Goal: Task Accomplishment & Management: Use online tool/utility

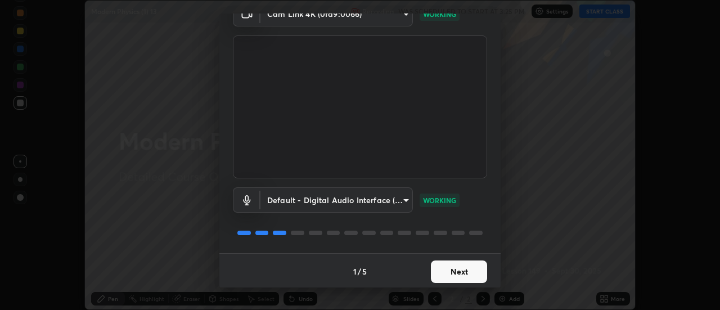
scroll to position [59, 0]
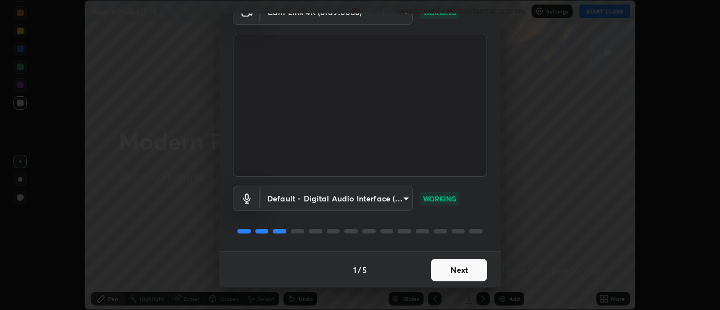
click at [462, 270] on button "Next" at bounding box center [459, 270] width 56 height 23
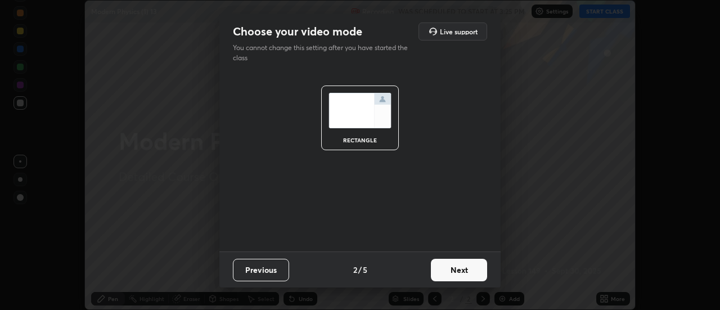
scroll to position [0, 0]
click at [460, 272] on button "Next" at bounding box center [459, 270] width 56 height 23
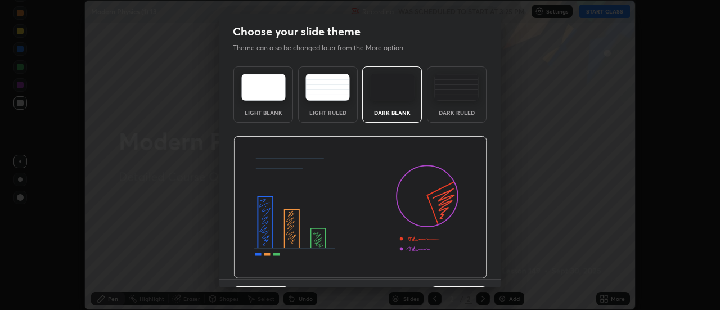
click at [453, 97] on img at bounding box center [456, 87] width 44 height 27
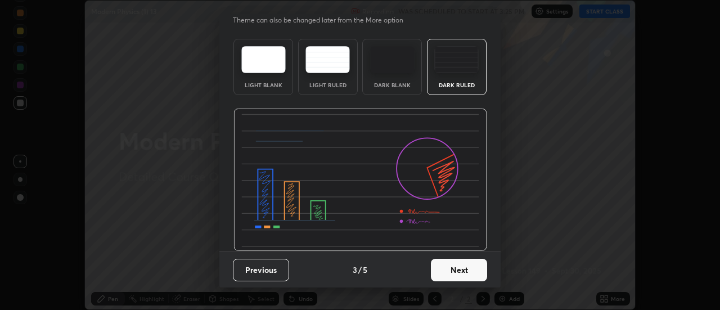
click at [456, 272] on button "Next" at bounding box center [459, 270] width 56 height 23
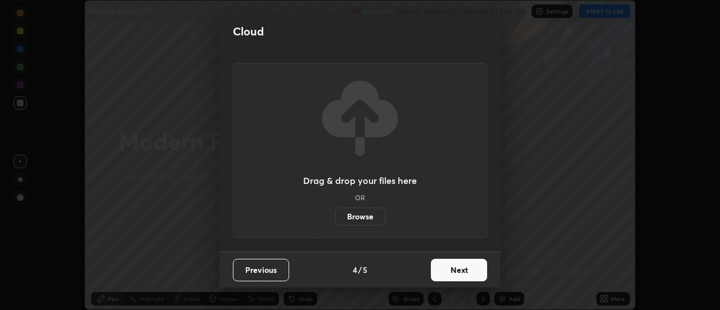
scroll to position [0, 0]
click at [356, 219] on label "Browse" at bounding box center [360, 217] width 50 height 18
click at [335, 219] on input "Browse" at bounding box center [335, 217] width 0 height 18
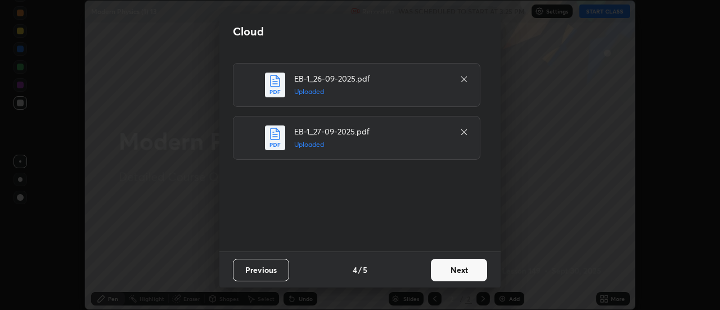
click at [435, 265] on button "Next" at bounding box center [459, 270] width 56 height 23
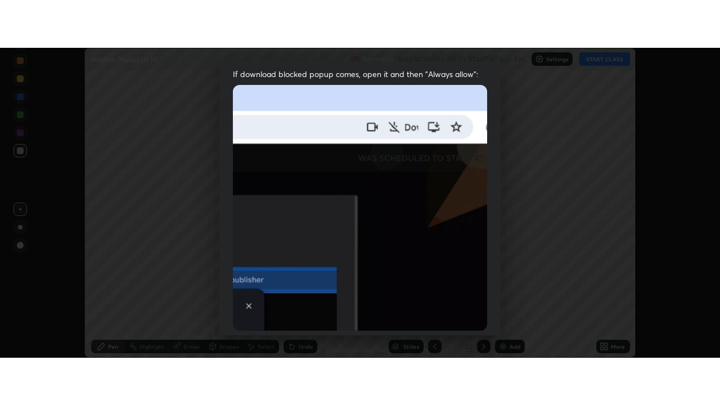
scroll to position [289, 0]
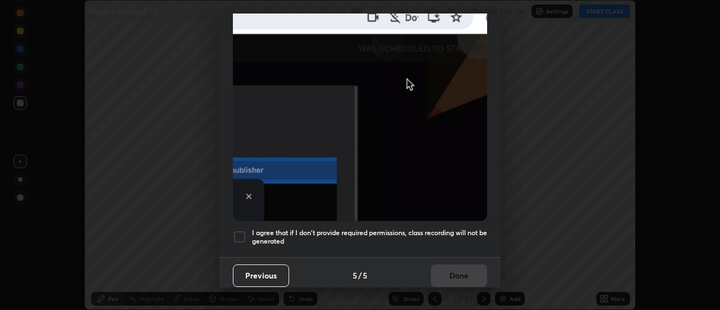
click at [444, 239] on h5 "I agree that if I don't provide required permissions, class recording will not …" at bounding box center [369, 236] width 235 height 17
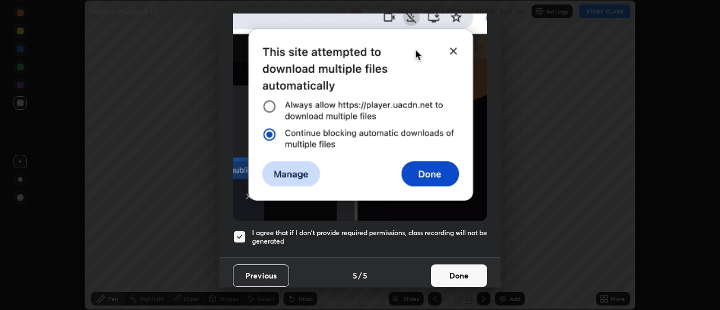
click at [458, 268] on button "Done" at bounding box center [459, 275] width 56 height 23
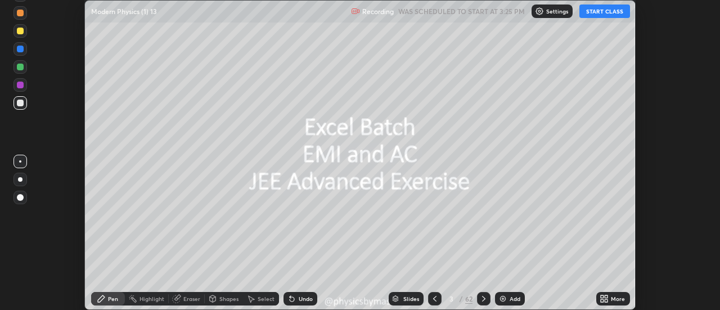
click at [603, 298] on icon at bounding box center [604, 298] width 9 height 9
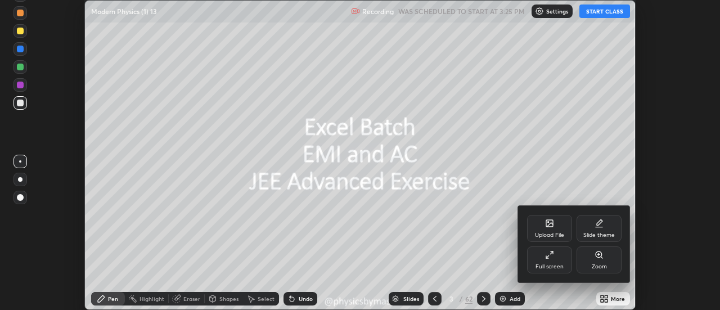
click at [552, 262] on div "Full screen" at bounding box center [549, 259] width 45 height 27
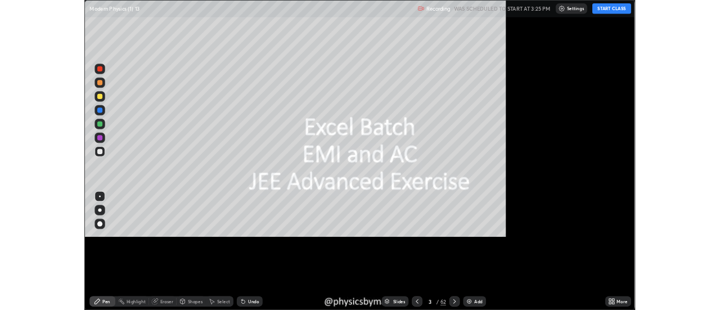
scroll to position [405, 720]
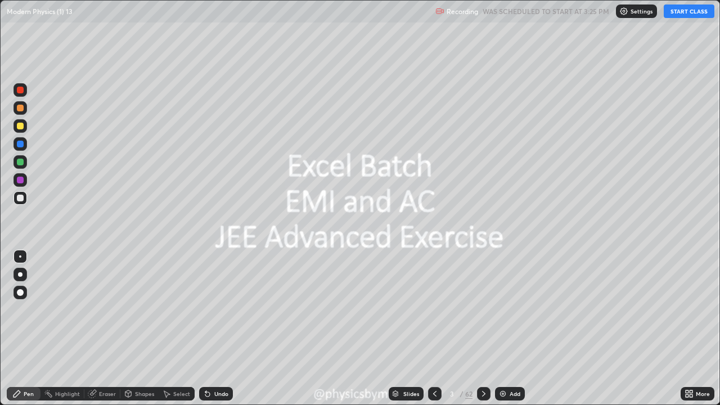
click at [434, 309] on icon at bounding box center [434, 393] width 9 height 9
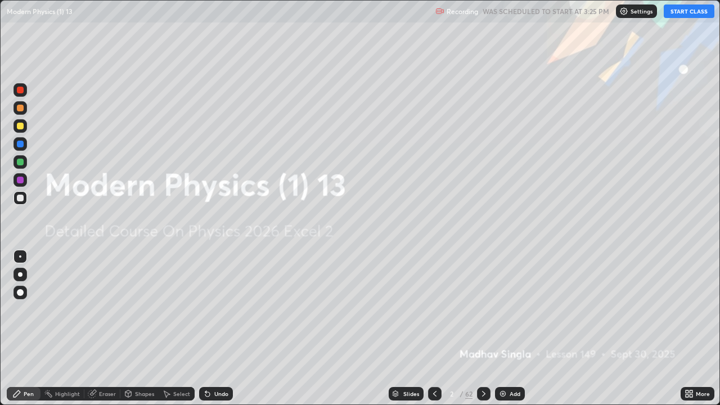
click at [692, 309] on icon at bounding box center [691, 395] width 3 height 3
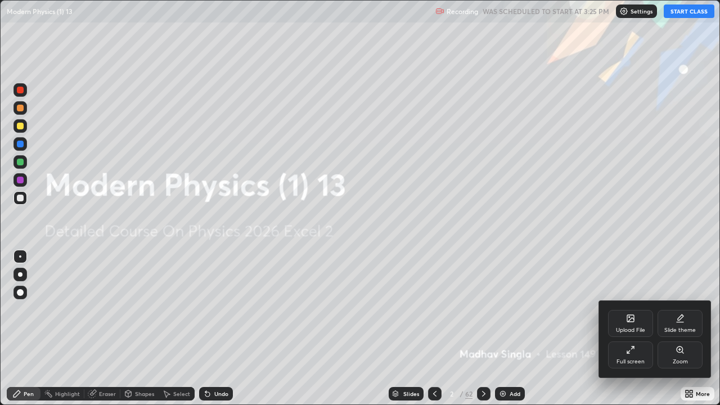
click at [633, 309] on icon at bounding box center [630, 349] width 9 height 9
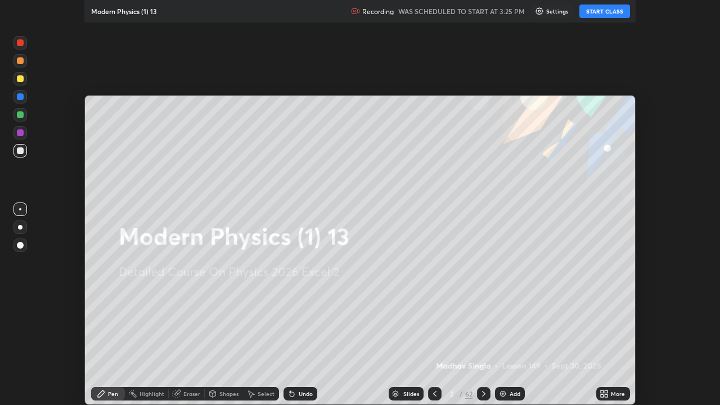
scroll to position [55942, 55532]
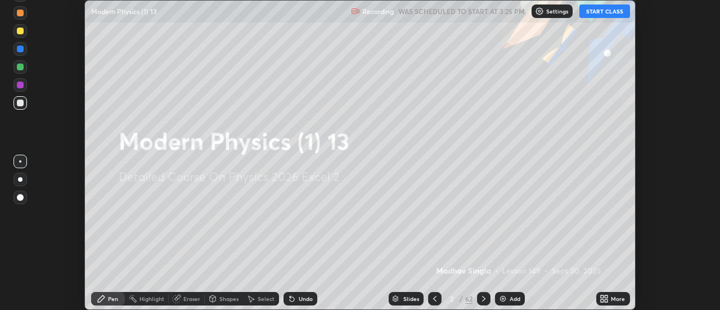
click at [602, 296] on icon at bounding box center [602, 296] width 3 height 3
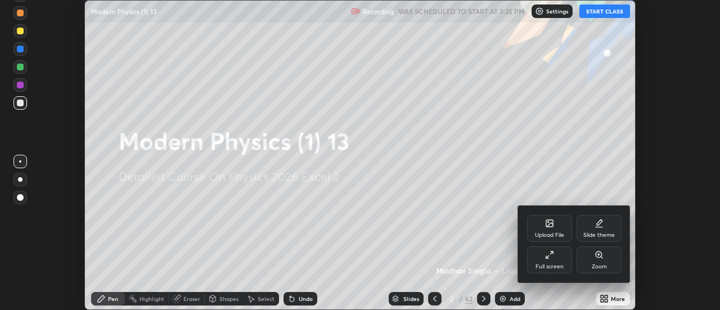
click at [610, 302] on div at bounding box center [360, 155] width 720 height 310
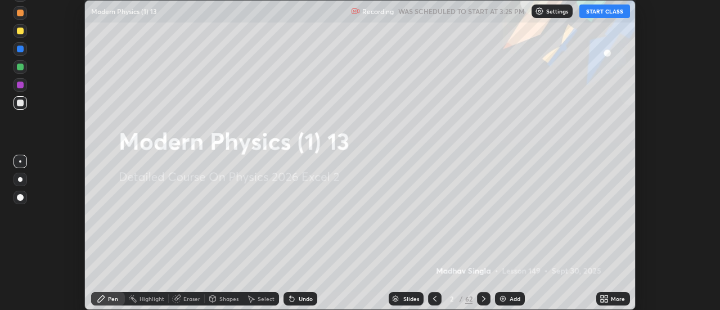
click at [606, 300] on icon at bounding box center [606, 300] width 3 height 3
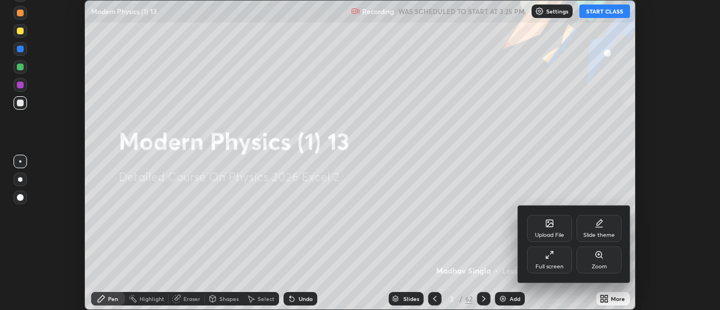
click at [560, 259] on div "Full screen" at bounding box center [549, 259] width 45 height 27
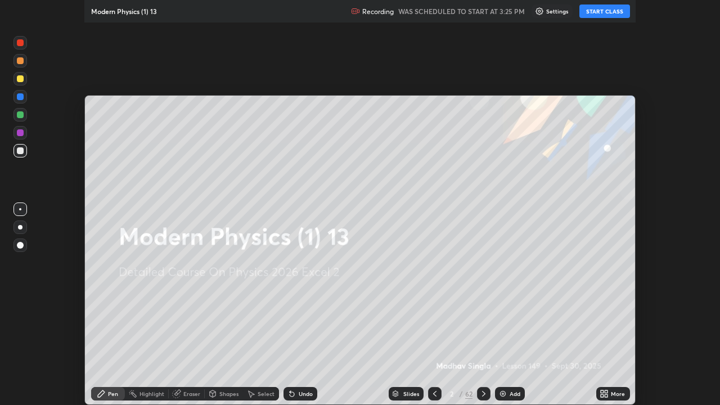
scroll to position [405, 720]
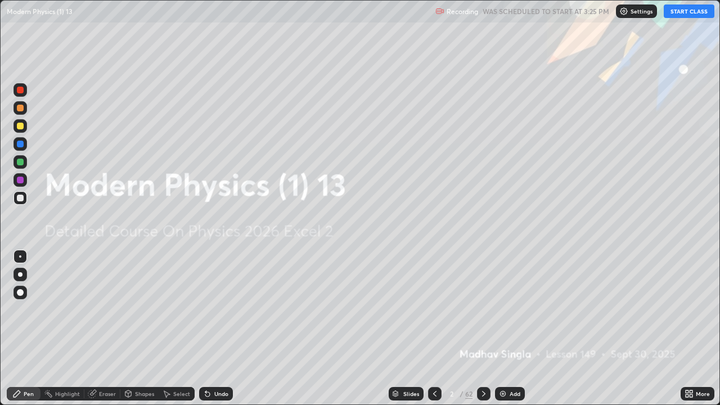
click at [687, 14] on button "START CLASS" at bounding box center [689, 12] width 51 height 14
click at [23, 163] on div at bounding box center [20, 162] width 7 height 7
click at [483, 309] on icon at bounding box center [483, 393] width 9 height 9
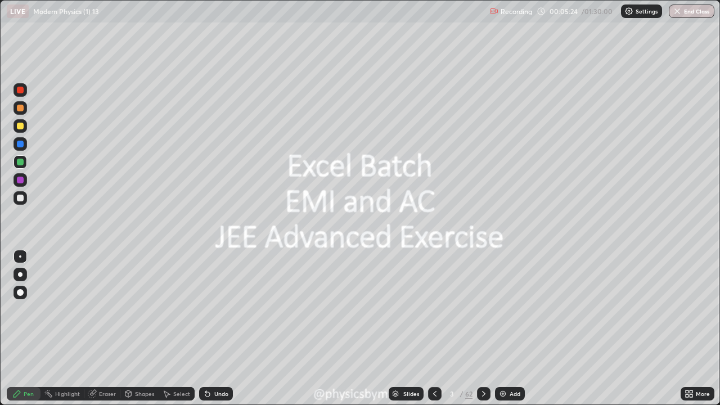
click at [483, 309] on icon at bounding box center [483, 393] width 9 height 9
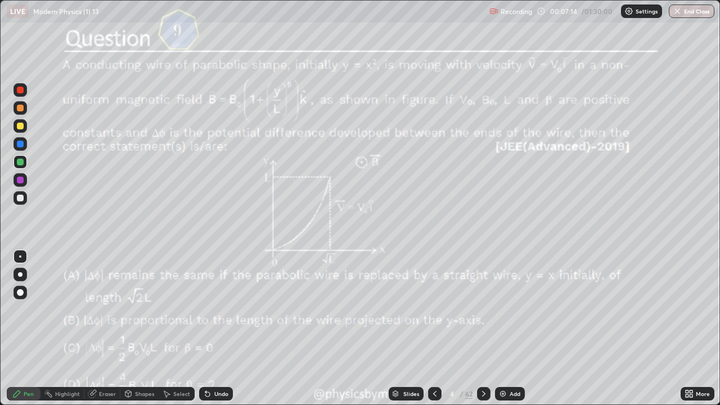
click at [218, 309] on div "Undo" at bounding box center [216, 394] width 34 height 14
click at [216, 309] on div "Undo" at bounding box center [216, 394] width 34 height 14
click at [483, 309] on icon at bounding box center [483, 393] width 9 height 9
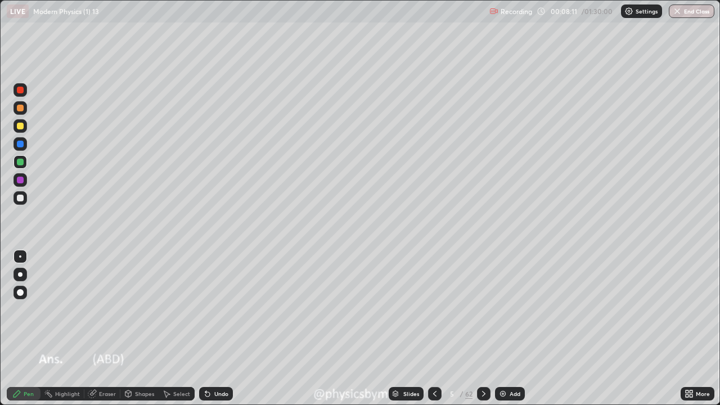
click at [483, 309] on icon at bounding box center [483, 393] width 9 height 9
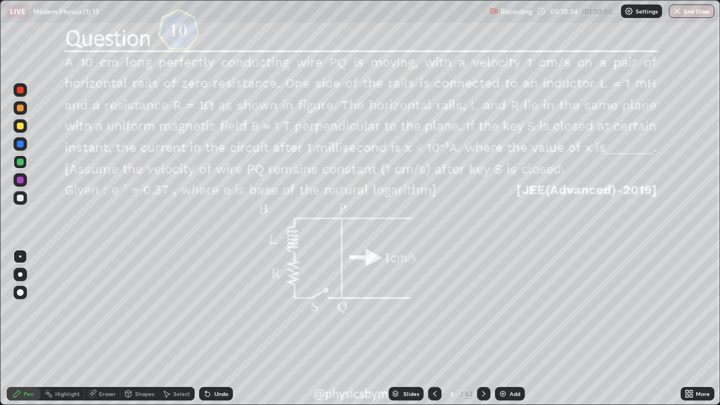
click at [483, 309] on icon at bounding box center [483, 393] width 9 height 9
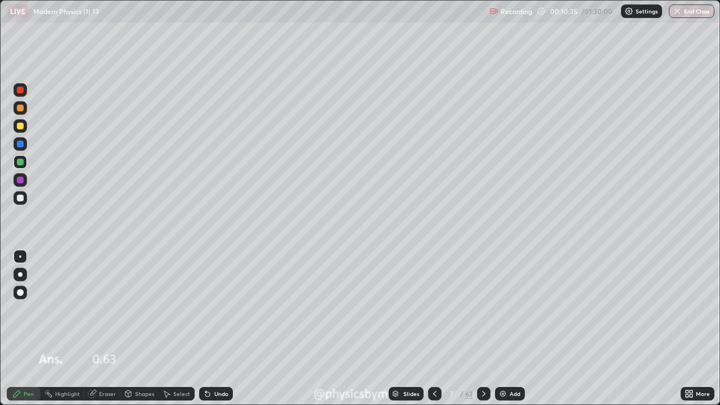
click at [485, 309] on div at bounding box center [484, 394] width 14 height 14
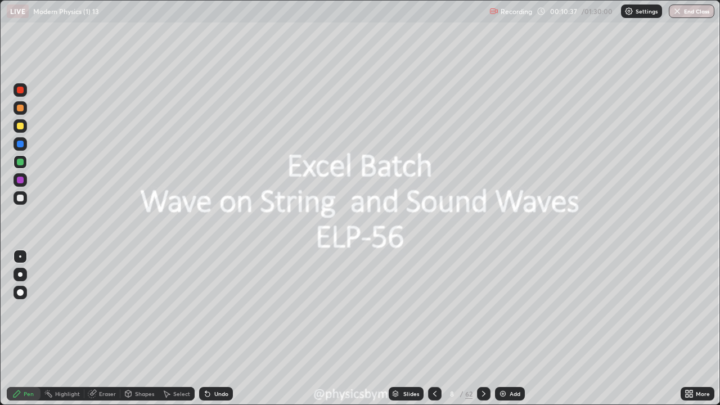
click at [483, 309] on icon at bounding box center [483, 393] width 9 height 9
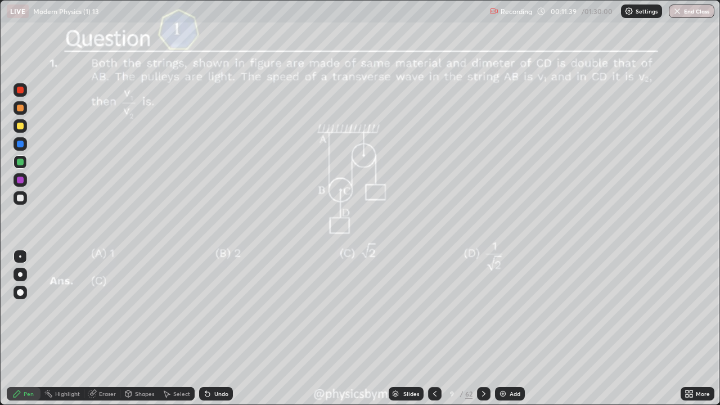
click at [483, 309] on icon at bounding box center [483, 393] width 9 height 9
click at [480, 309] on icon at bounding box center [483, 393] width 9 height 9
click at [434, 309] on icon at bounding box center [434, 393] width 9 height 9
click at [211, 309] on div "Undo" at bounding box center [216, 394] width 34 height 14
click at [483, 309] on icon at bounding box center [483, 393] width 9 height 9
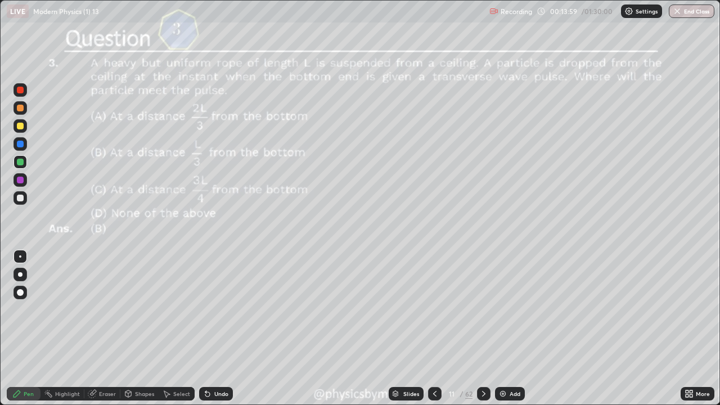
click at [19, 195] on div at bounding box center [20, 198] width 7 height 7
click at [210, 309] on icon at bounding box center [207, 393] width 9 height 9
click at [483, 309] on icon at bounding box center [483, 393] width 9 height 9
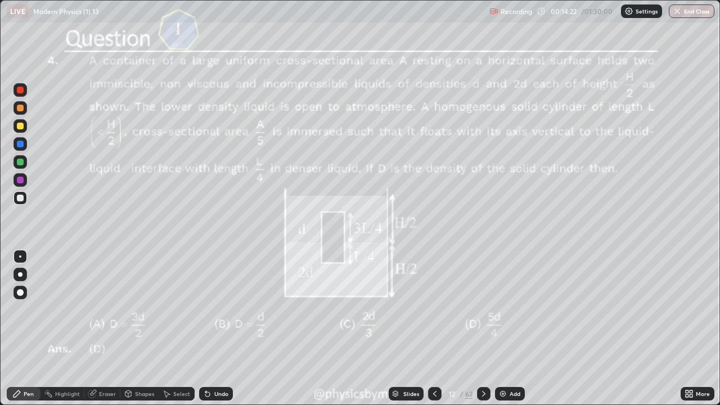
click at [19, 163] on div at bounding box center [20, 162] width 7 height 7
click at [214, 309] on div "Undo" at bounding box center [221, 394] width 14 height 6
click at [230, 309] on div "Undo" at bounding box center [216, 394] width 34 height 14
click at [224, 309] on div "Undo" at bounding box center [216, 394] width 34 height 14
click at [219, 309] on div "Undo" at bounding box center [221, 394] width 14 height 6
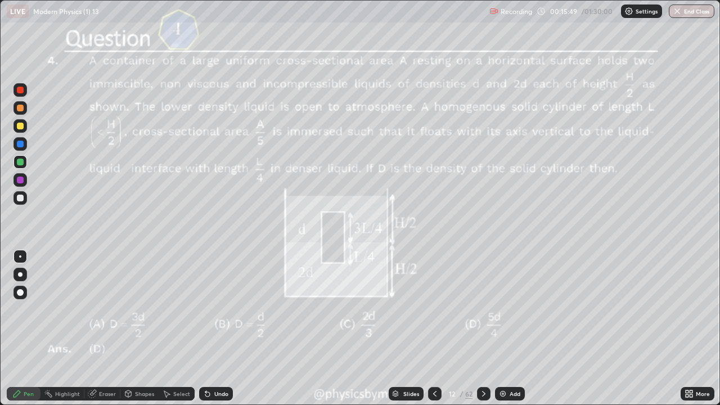
click at [19, 198] on div at bounding box center [20, 198] width 7 height 7
click at [103, 309] on div "Eraser" at bounding box center [107, 394] width 17 height 6
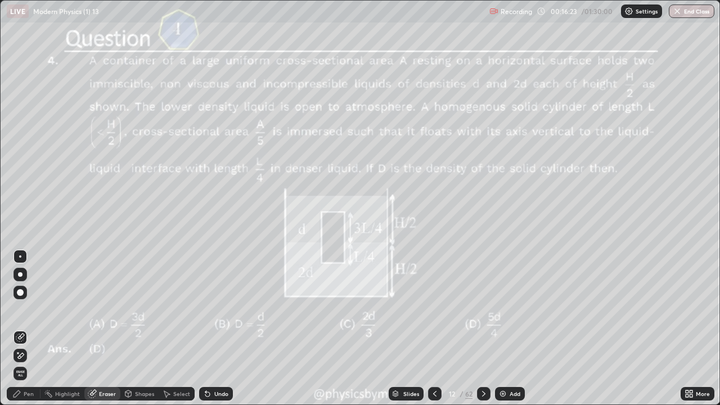
click at [21, 309] on div "Pen" at bounding box center [24, 394] width 34 height 14
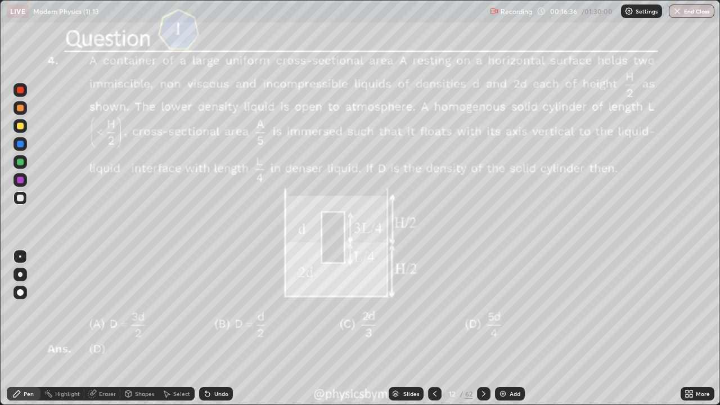
click at [482, 309] on icon at bounding box center [483, 393] width 9 height 9
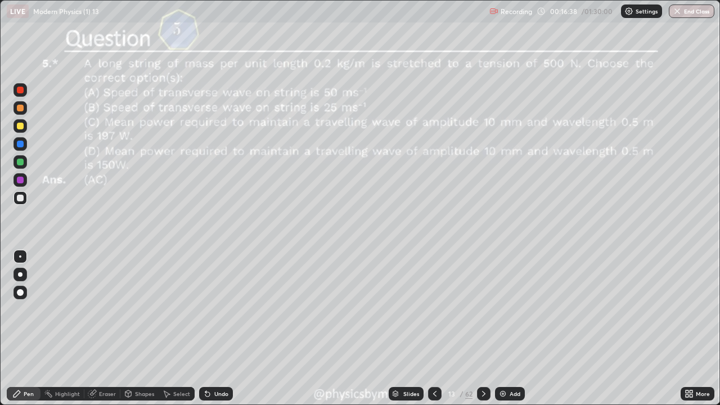
click at [17, 163] on div at bounding box center [20, 162] width 7 height 7
click at [479, 309] on div at bounding box center [484, 394] width 14 height 14
click at [480, 309] on div at bounding box center [484, 394] width 14 height 14
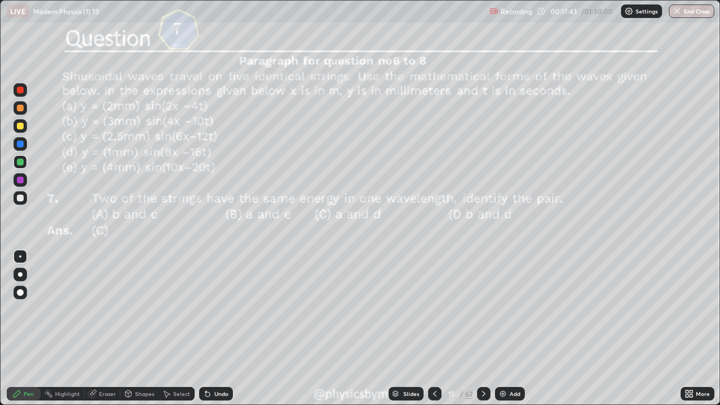
click at [478, 309] on div at bounding box center [484, 394] width 14 height 14
click at [482, 309] on icon at bounding box center [483, 394] width 3 height 6
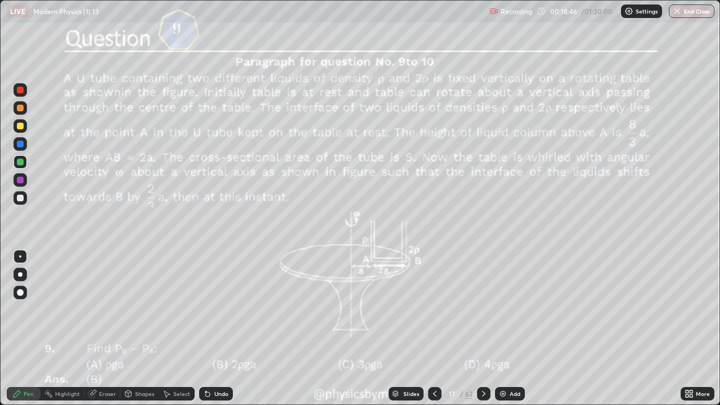
click at [483, 309] on icon at bounding box center [483, 393] width 9 height 9
click at [435, 309] on icon at bounding box center [434, 393] width 9 height 9
click at [510, 309] on div "Add" at bounding box center [515, 394] width 11 height 6
click at [20, 125] on div at bounding box center [20, 126] width 7 height 7
click at [21, 199] on div at bounding box center [20, 198] width 7 height 7
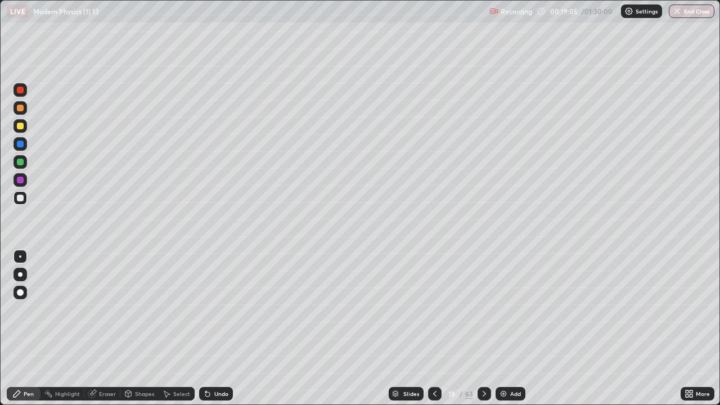
click at [218, 309] on div "Undo" at bounding box center [221, 394] width 14 height 6
click at [212, 309] on div "Undo" at bounding box center [216, 394] width 34 height 14
click at [22, 164] on div at bounding box center [20, 162] width 7 height 7
click at [434, 309] on icon at bounding box center [434, 393] width 9 height 9
click at [481, 309] on icon at bounding box center [484, 393] width 9 height 9
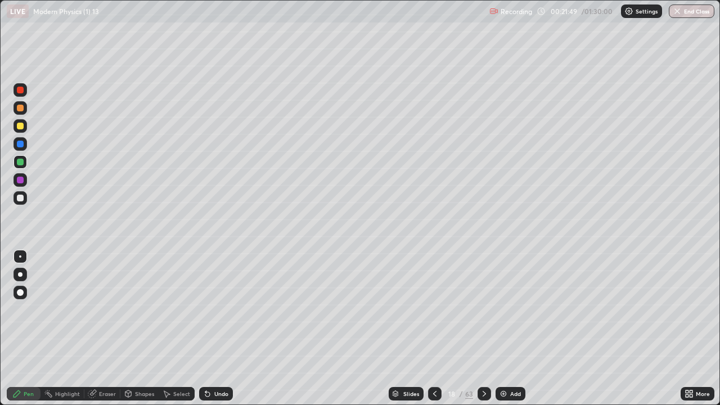
click at [22, 195] on div at bounding box center [20, 198] width 7 height 7
click at [218, 309] on div "Undo" at bounding box center [221, 394] width 14 height 6
click at [216, 309] on div "Undo" at bounding box center [216, 394] width 34 height 14
click at [210, 309] on icon at bounding box center [207, 393] width 9 height 9
click at [140, 309] on div "Shapes" at bounding box center [144, 394] width 19 height 6
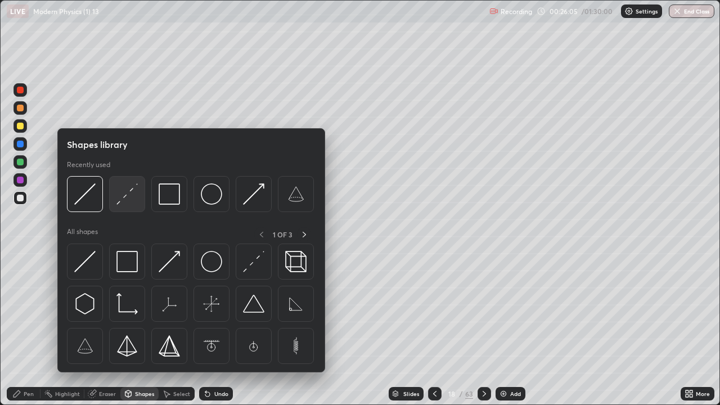
click at [125, 197] on img at bounding box center [126, 193] width 21 height 21
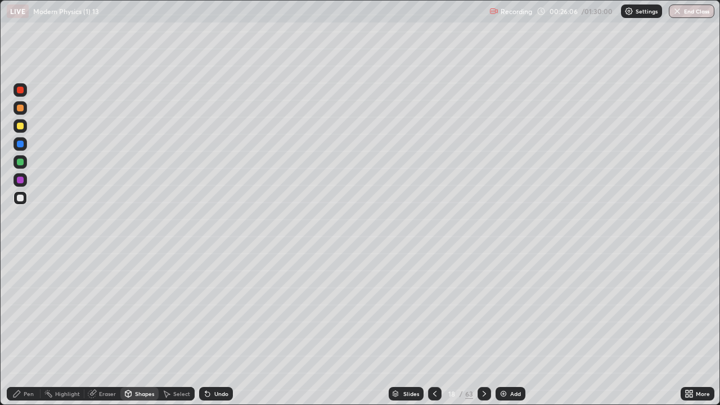
click at [434, 309] on icon at bounding box center [434, 393] width 9 height 9
click at [433, 309] on icon at bounding box center [434, 393] width 9 height 9
click at [462, 309] on div "16 / 63" at bounding box center [459, 394] width 27 height 10
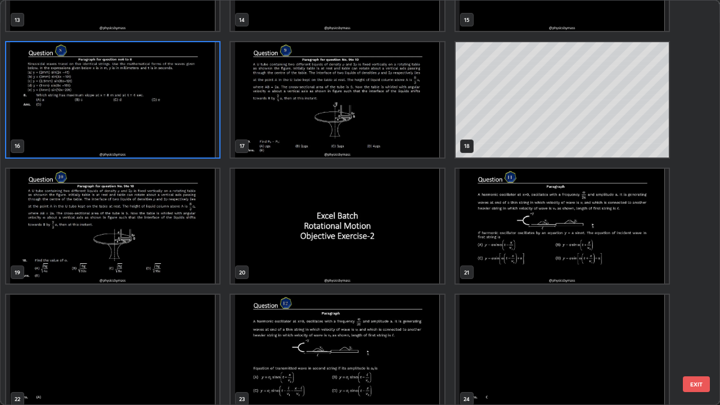
scroll to position [596, 0]
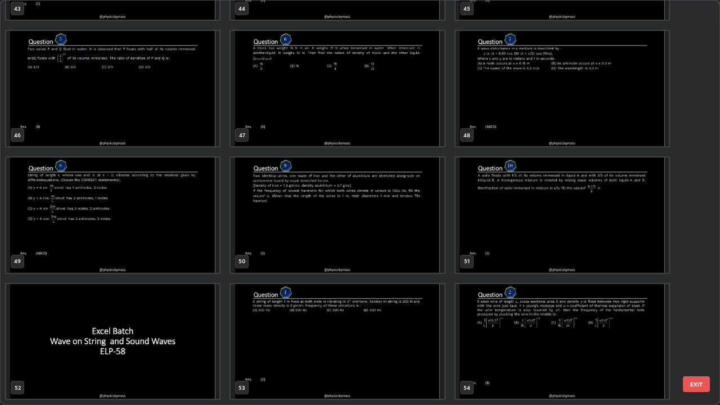
click at [235, 241] on div "43 44 45 46 47 48 49 50 51 52 53 54 55 56 57" at bounding box center [350, 203] width 699 height 404
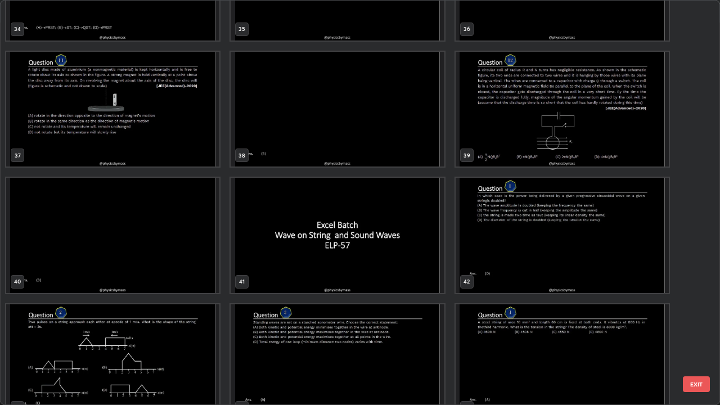
scroll to position [1472, 0]
click at [406, 262] on img "grid" at bounding box center [337, 234] width 213 height 115
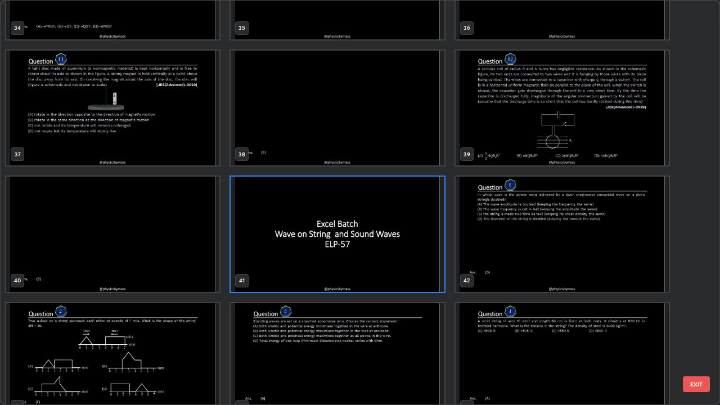
click at [404, 261] on img "grid" at bounding box center [337, 234] width 213 height 115
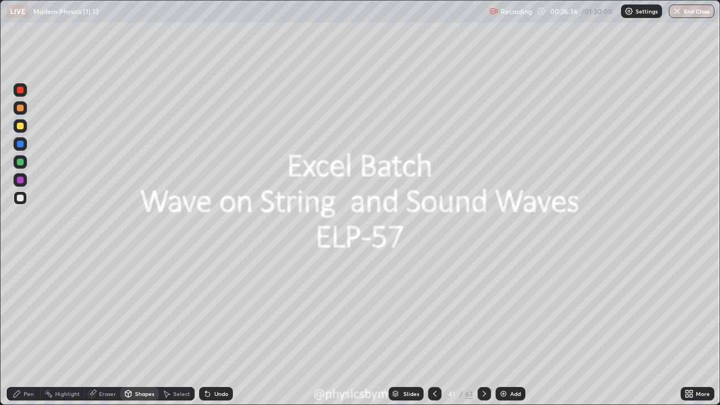
click at [483, 309] on icon at bounding box center [484, 393] width 9 height 9
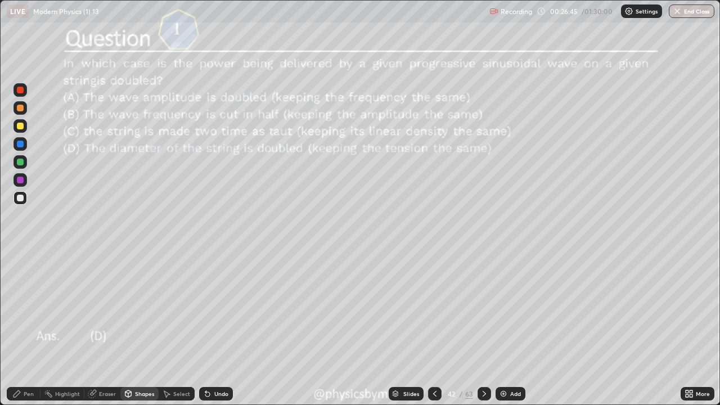
click at [22, 162] on div at bounding box center [20, 162] width 7 height 7
click at [221, 309] on div "Undo" at bounding box center [216, 394] width 34 height 14
click at [16, 309] on icon at bounding box center [17, 393] width 7 height 7
click at [19, 200] on div at bounding box center [20, 198] width 7 height 7
click at [483, 309] on icon at bounding box center [484, 393] width 9 height 9
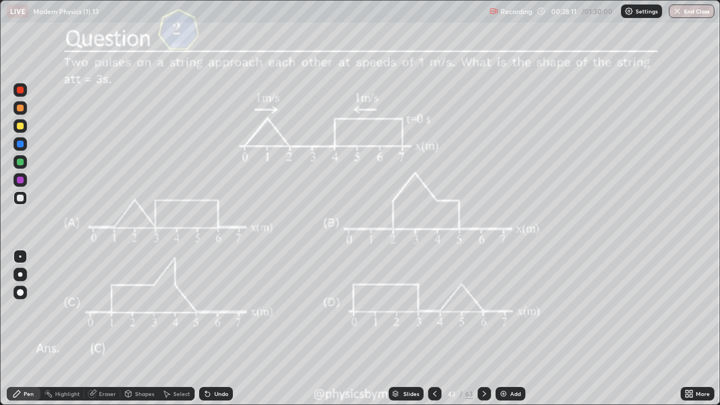
click at [21, 163] on div at bounding box center [20, 162] width 7 height 7
click at [453, 309] on div "43" at bounding box center [451, 393] width 11 height 7
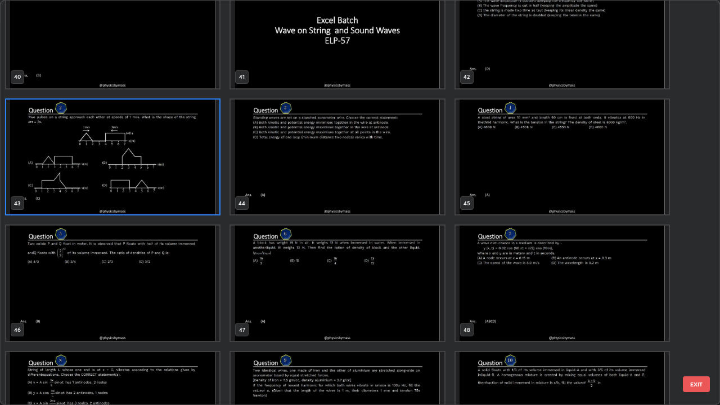
scroll to position [1667, 0]
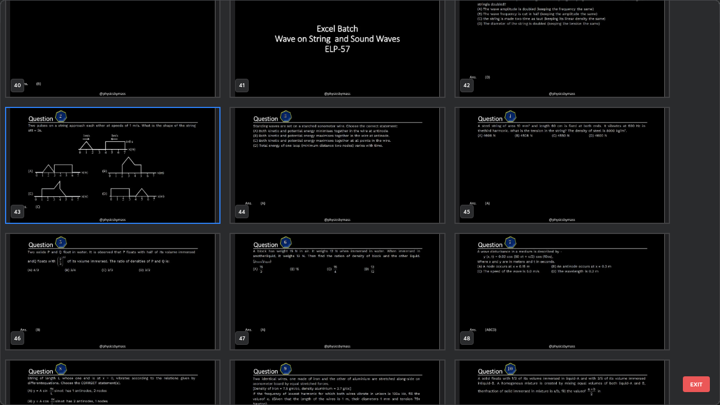
click at [150, 285] on img "grid" at bounding box center [112, 291] width 213 height 115
click at [153, 282] on img "grid" at bounding box center [112, 291] width 213 height 115
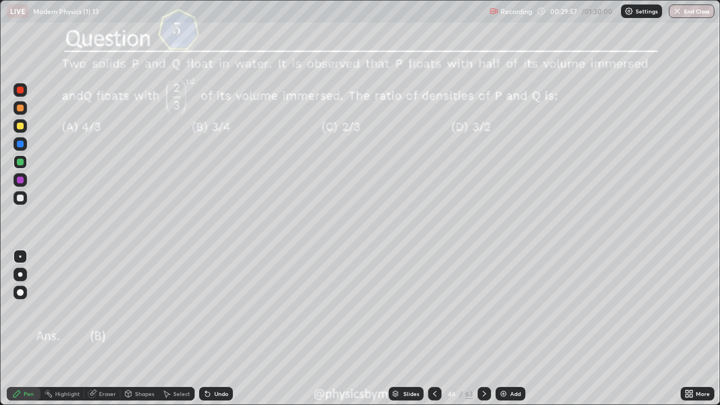
click at [205, 309] on icon at bounding box center [205, 391] width 1 height 1
click at [17, 199] on div at bounding box center [20, 198] width 7 height 7
click at [217, 309] on div "Undo" at bounding box center [216, 394] width 34 height 14
click at [482, 309] on icon at bounding box center [484, 393] width 9 height 9
click at [483, 309] on icon at bounding box center [484, 393] width 9 height 9
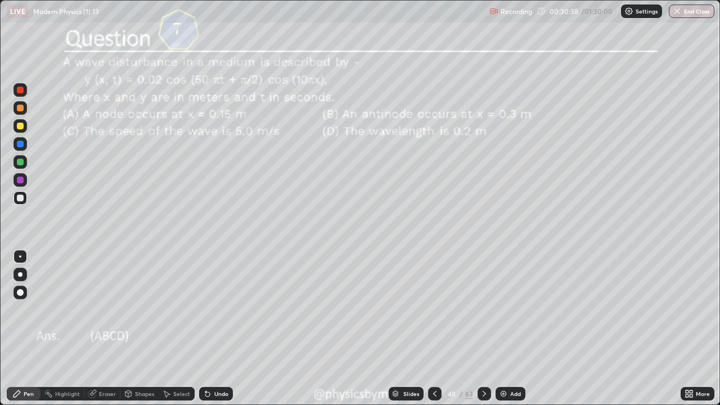
click at [21, 162] on div at bounding box center [20, 162] width 7 height 7
click at [483, 309] on icon at bounding box center [484, 393] width 9 height 9
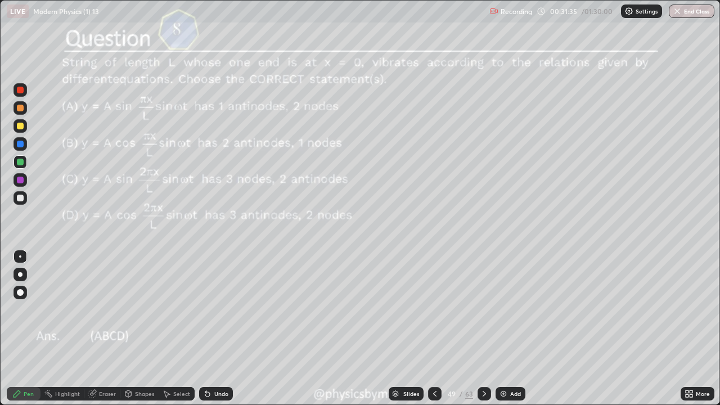
click at [23, 200] on div at bounding box center [20, 198] width 7 height 7
click at [230, 309] on div "Undo" at bounding box center [216, 394] width 34 height 14
click at [221, 309] on div "Undo" at bounding box center [221, 394] width 14 height 6
click at [210, 309] on div "Undo" at bounding box center [216, 394] width 34 height 14
click at [214, 309] on div "Undo" at bounding box center [216, 394] width 34 height 14
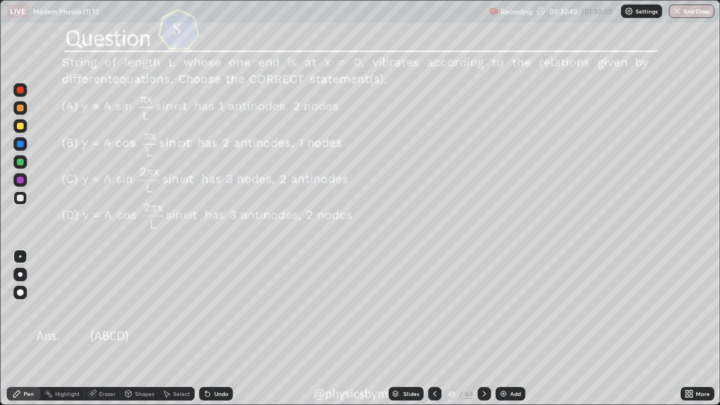
click at [489, 309] on div at bounding box center [485, 394] width 14 height 14
click at [19, 161] on div at bounding box center [20, 162] width 7 height 7
click at [483, 309] on icon at bounding box center [484, 394] width 3 height 6
click at [483, 309] on icon at bounding box center [484, 393] width 9 height 9
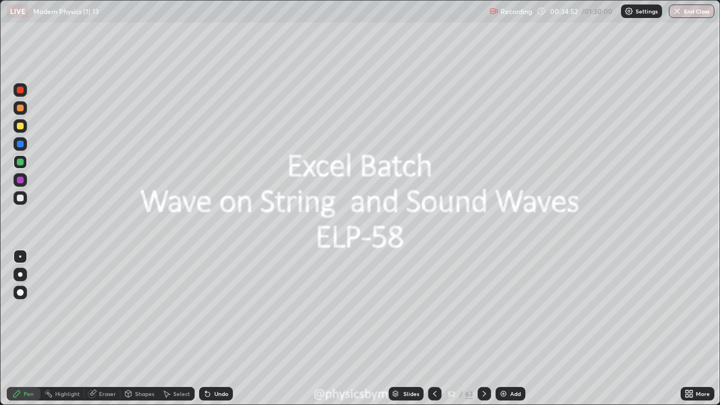
click at [483, 309] on icon at bounding box center [484, 394] width 3 height 6
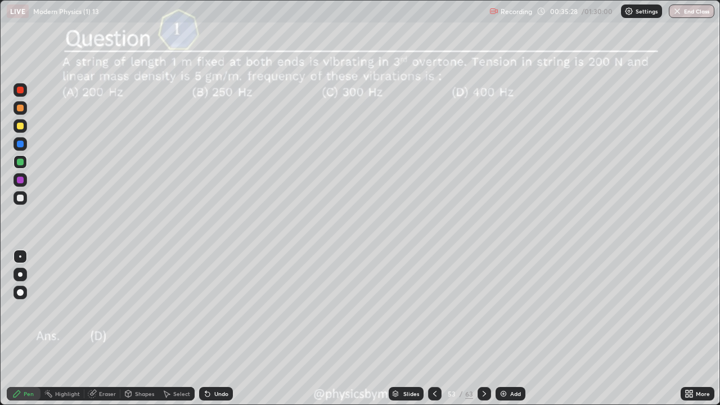
click at [478, 309] on div at bounding box center [485, 394] width 14 height 14
click at [219, 309] on div "Undo" at bounding box center [221, 394] width 14 height 6
click at [210, 309] on icon at bounding box center [207, 393] width 9 height 9
click at [455, 309] on div "54" at bounding box center [451, 393] width 11 height 7
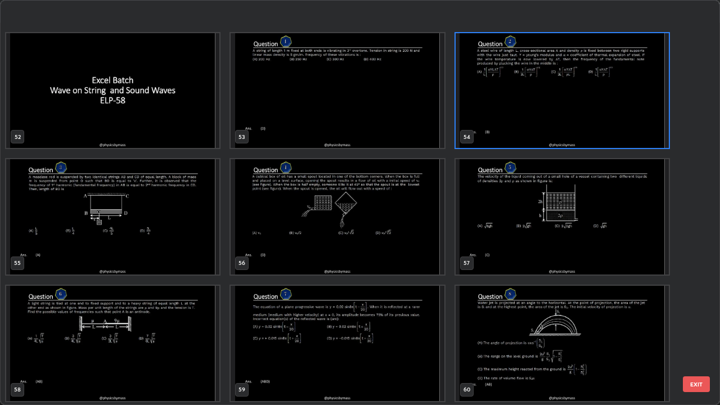
scroll to position [2181, 0]
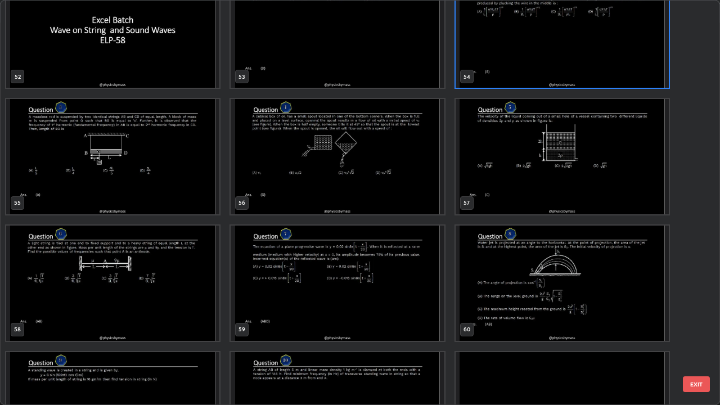
click at [148, 288] on img "grid" at bounding box center [112, 283] width 213 height 115
click at [154, 286] on img "grid" at bounding box center [112, 283] width 213 height 115
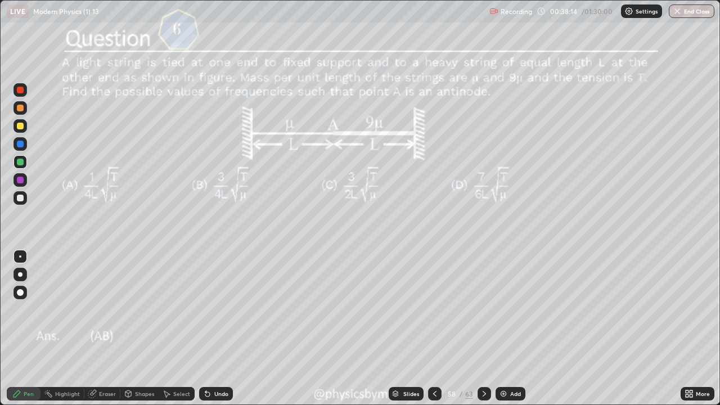
click at [484, 309] on icon at bounding box center [484, 394] width 3 height 6
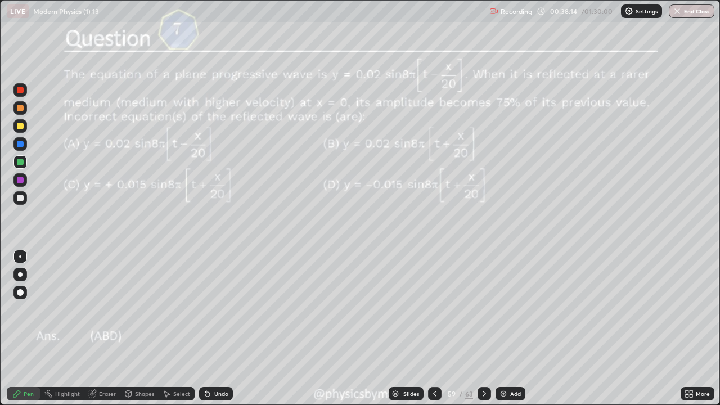
click at [483, 309] on icon at bounding box center [484, 393] width 9 height 9
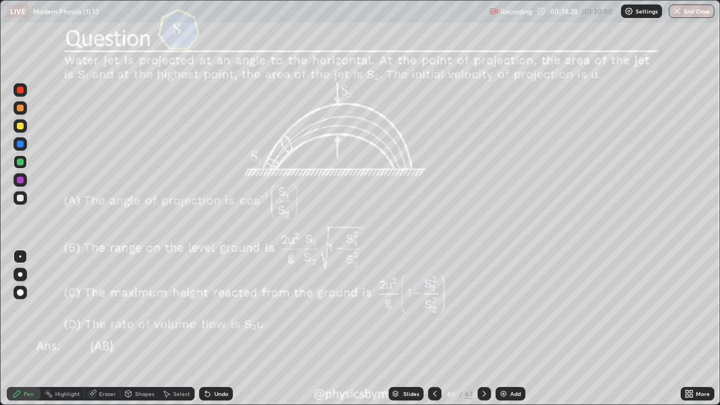
click at [21, 127] on div at bounding box center [20, 126] width 7 height 7
click at [215, 309] on div "Undo" at bounding box center [221, 394] width 14 height 6
click at [466, 309] on div "63" at bounding box center [469, 394] width 8 height 10
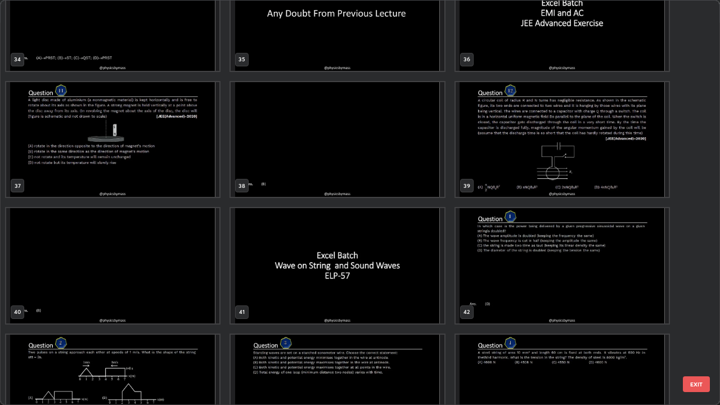
scroll to position [1434, 0]
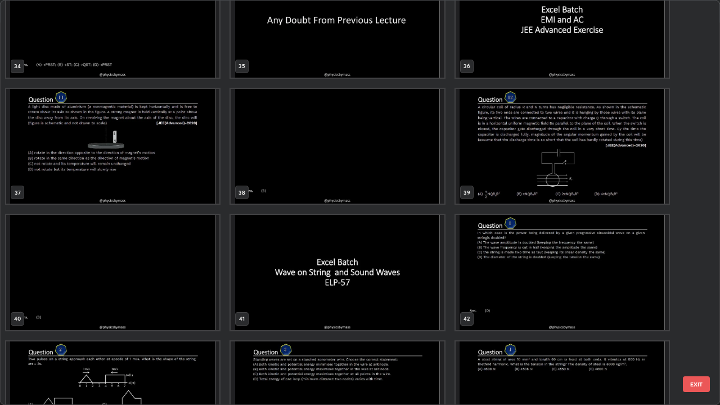
click at [181, 178] on img "grid" at bounding box center [112, 146] width 213 height 115
click at [178, 177] on img "grid" at bounding box center [112, 146] width 213 height 115
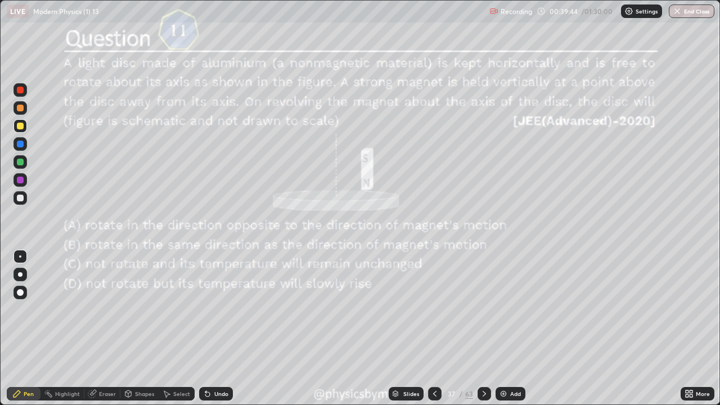
click at [461, 309] on div "/" at bounding box center [461, 393] width 3 height 7
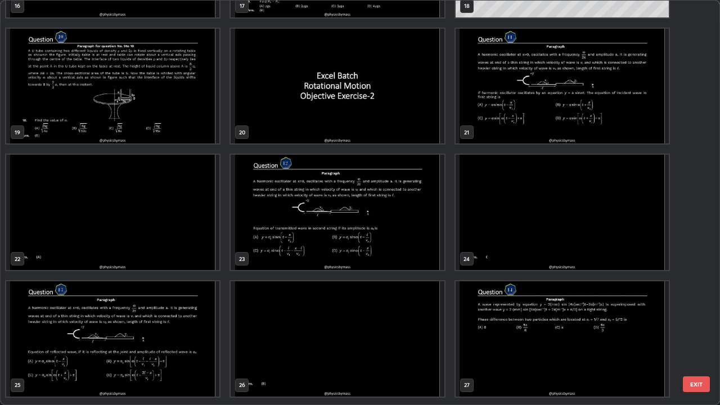
scroll to position [736, 0]
click at [498, 121] on img "grid" at bounding box center [562, 85] width 213 height 115
click at [500, 122] on img "grid" at bounding box center [562, 85] width 213 height 115
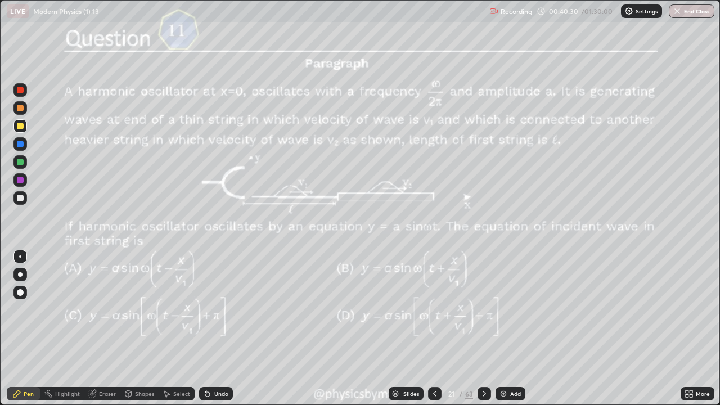
click at [452, 309] on div "21" at bounding box center [451, 393] width 11 height 7
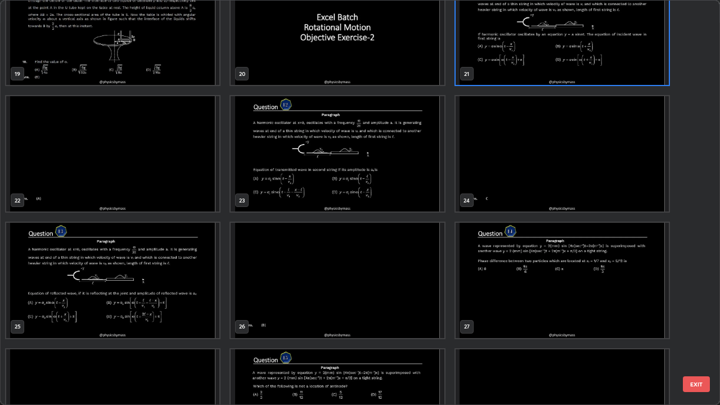
scroll to position [796, 0]
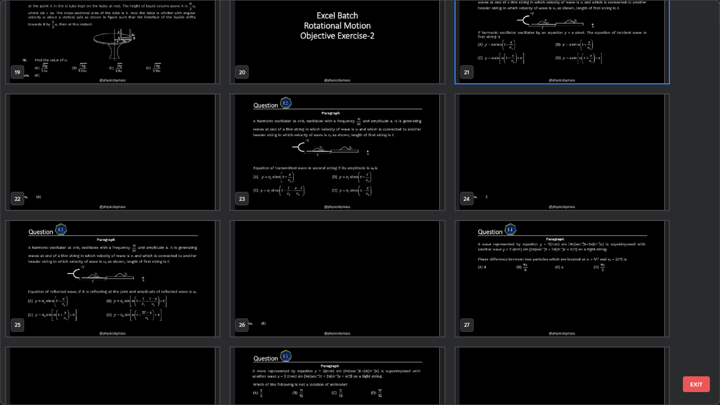
click at [499, 296] on img "grid" at bounding box center [562, 278] width 213 height 115
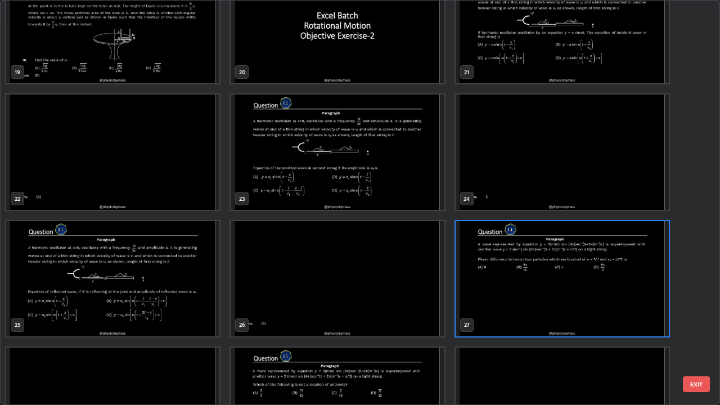
click at [500, 298] on img "grid" at bounding box center [562, 278] width 213 height 115
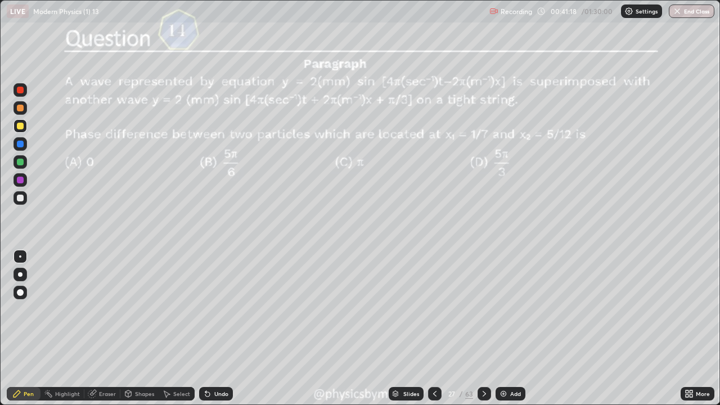
click at [455, 309] on div "27" at bounding box center [451, 393] width 11 height 7
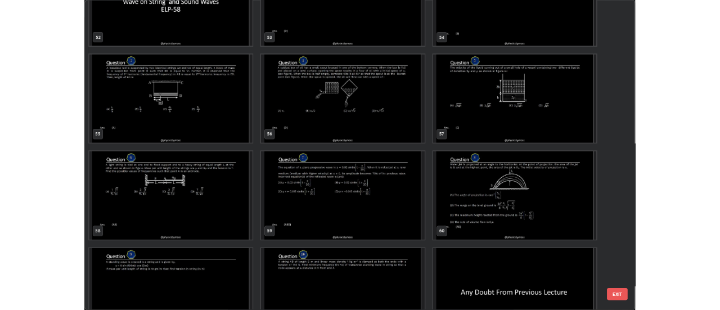
scroll to position [2250, 0]
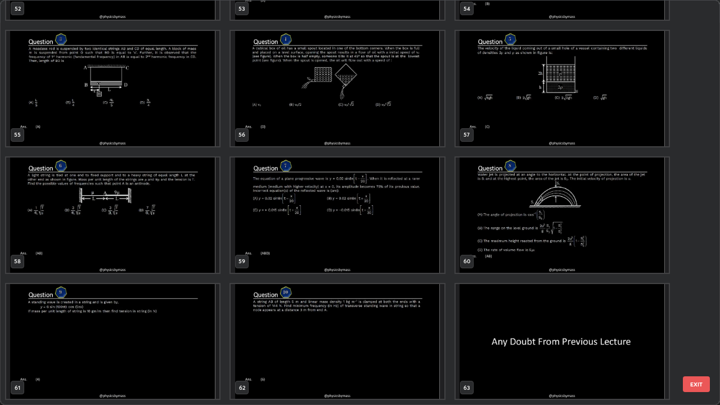
click at [517, 309] on img "grid" at bounding box center [562, 341] width 213 height 115
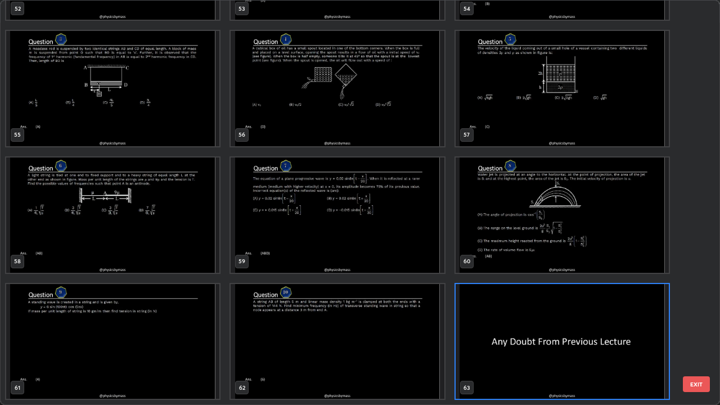
click at [514, 309] on img "grid" at bounding box center [562, 341] width 213 height 115
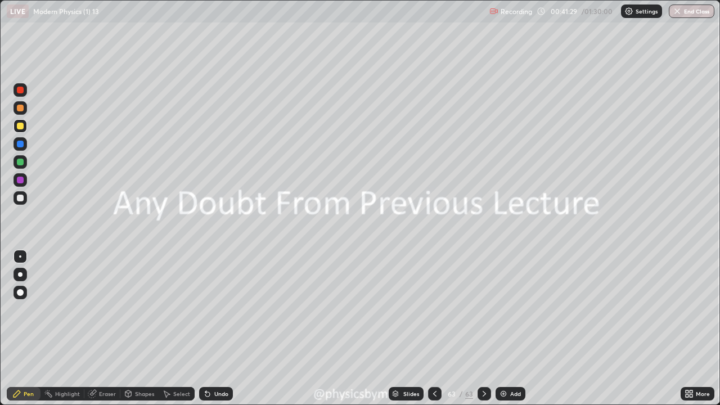
click at [511, 309] on div "Add" at bounding box center [515, 394] width 11 height 6
click at [16, 162] on div at bounding box center [21, 162] width 14 height 14
click at [221, 309] on div "Undo" at bounding box center [221, 394] width 14 height 6
click at [23, 200] on div at bounding box center [20, 198] width 7 height 7
click at [17, 164] on div at bounding box center [20, 162] width 7 height 7
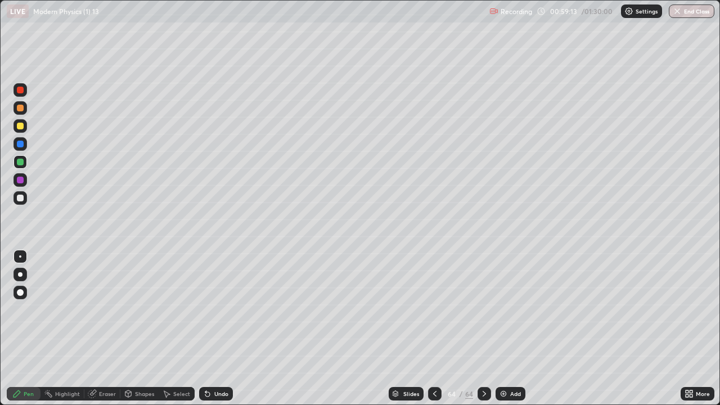
click at [218, 309] on div "Undo" at bounding box center [221, 394] width 14 height 6
click at [220, 309] on div "Undo" at bounding box center [221, 394] width 14 height 6
click at [19, 203] on div at bounding box center [21, 198] width 14 height 14
click at [214, 309] on div "Undo" at bounding box center [221, 394] width 14 height 6
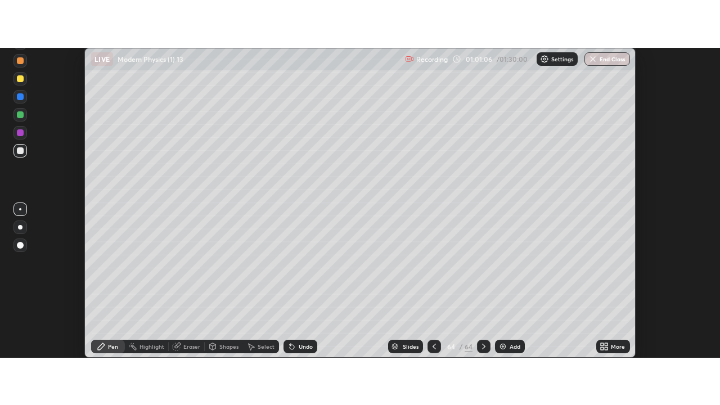
scroll to position [55942, 55532]
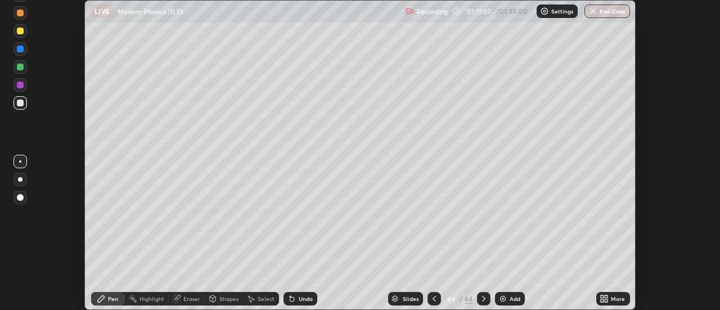
click at [604, 298] on icon at bounding box center [602, 296] width 3 height 3
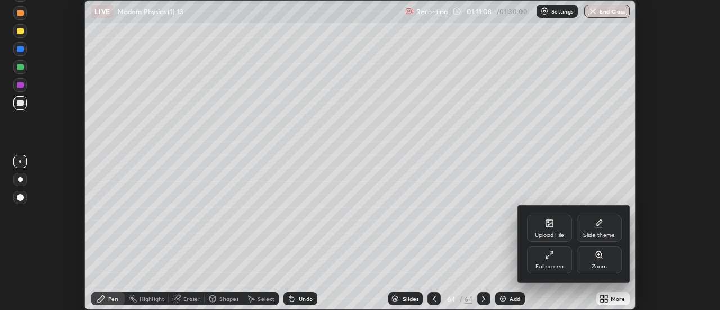
click at [563, 264] on div "Full screen" at bounding box center [550, 267] width 28 height 6
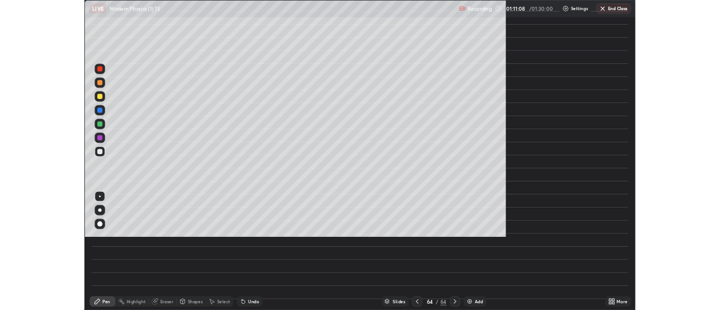
scroll to position [405, 720]
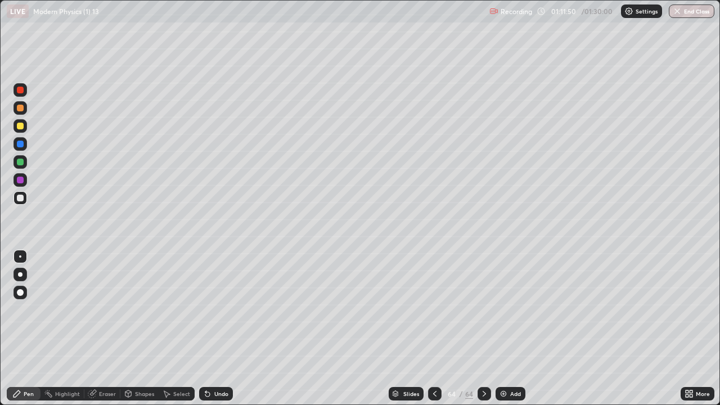
click at [510, 309] on div "Add" at bounding box center [515, 394] width 11 height 6
click at [15, 107] on div at bounding box center [21, 108] width 14 height 14
click at [21, 197] on div at bounding box center [20, 198] width 7 height 7
click at [221, 309] on div "Undo" at bounding box center [221, 394] width 14 height 6
click at [215, 309] on div "Undo" at bounding box center [216, 394] width 34 height 14
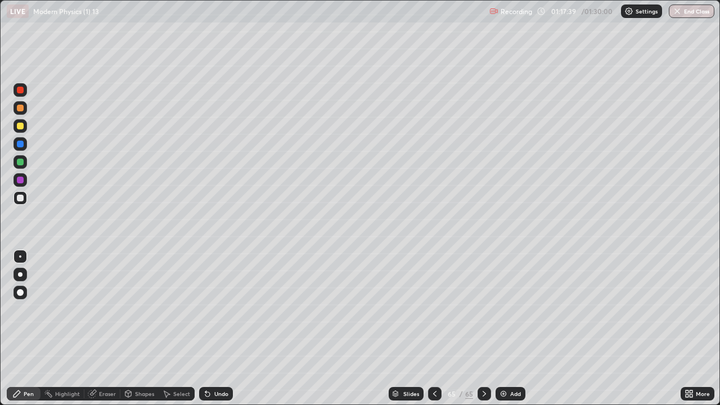
click at [22, 159] on div at bounding box center [21, 162] width 14 height 14
click at [680, 15] on img "button" at bounding box center [677, 11] width 9 height 9
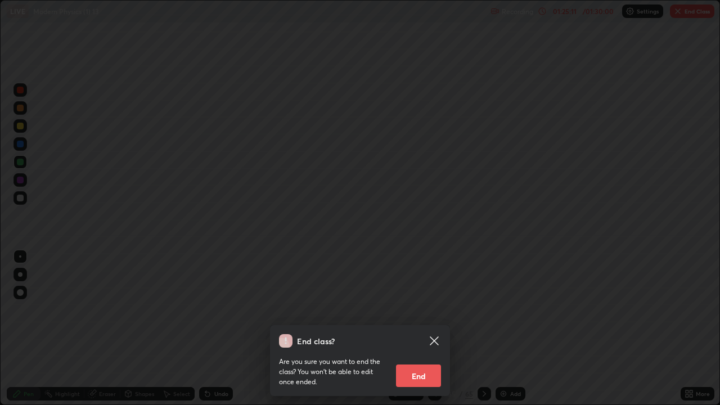
click at [433, 309] on button "End" at bounding box center [418, 376] width 45 height 23
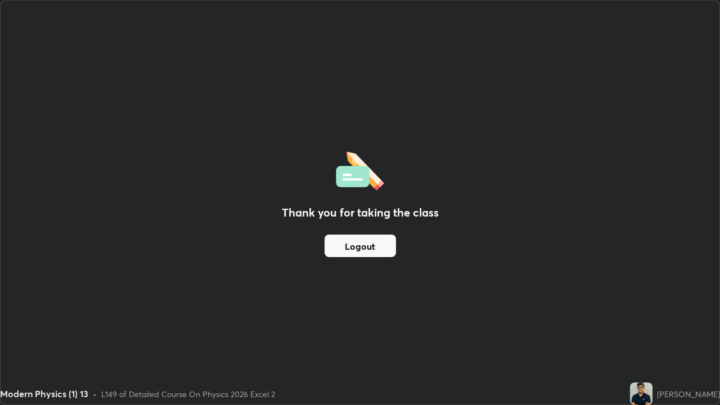
click at [386, 245] on button "Logout" at bounding box center [360, 246] width 71 height 23
click at [368, 253] on button "Logout" at bounding box center [360, 246] width 71 height 23
click at [368, 250] on button "Logout" at bounding box center [360, 246] width 71 height 23
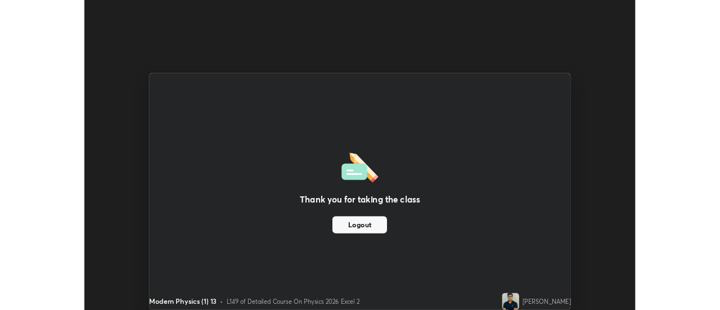
scroll to position [55942, 55532]
